Goal: Download file/media

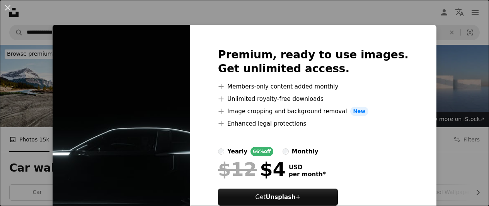
scroll to position [217, 0]
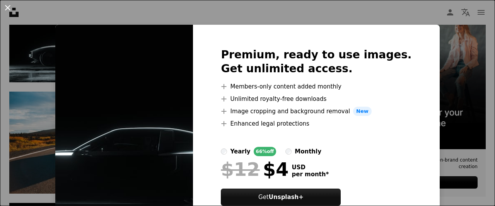
click at [7, 4] on button "An X shape" at bounding box center [7, 7] width 9 height 9
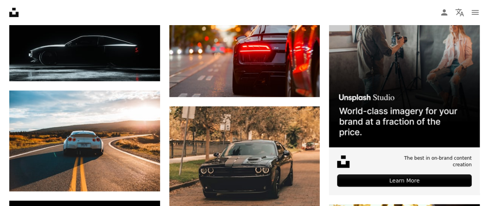
click at [7, 5] on icon "Unsplash logo Unsplash Home" at bounding box center [13, 12] width 15 height 15
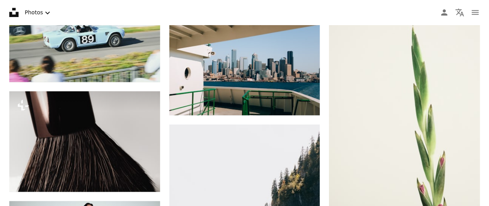
scroll to position [433, 0]
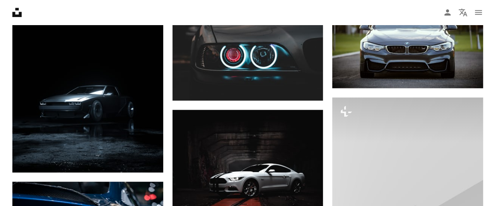
scroll to position [217, 0]
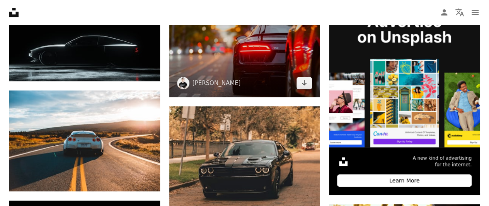
click at [232, 50] on img at bounding box center [244, 47] width 151 height 101
